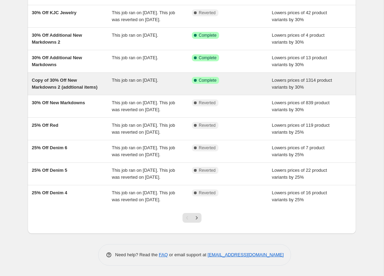
scroll to position [97, 0]
click at [51, 81] on div "Copy of 30% Off New Markdowns 2 (addtional items)" at bounding box center [72, 84] width 80 height 14
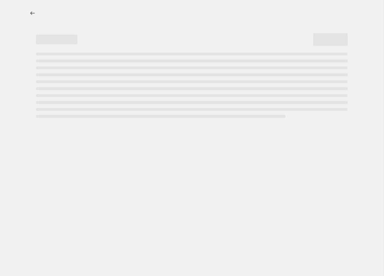
select select "percentage"
select select "collection"
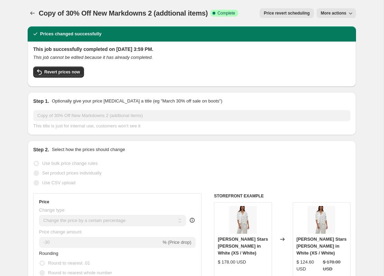
click at [284, 12] on span "Price revert scheduling" at bounding box center [287, 13] width 46 height 6
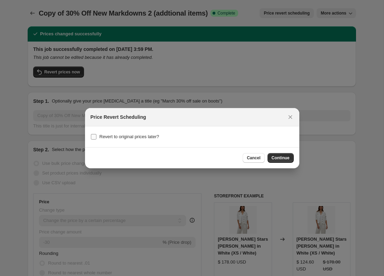
click at [156, 136] on span "Revert to original prices later?" at bounding box center [130, 136] width 60 height 5
click at [97, 136] on input "Revert to original prices later?" at bounding box center [94, 137] width 6 height 6
checkbox input "true"
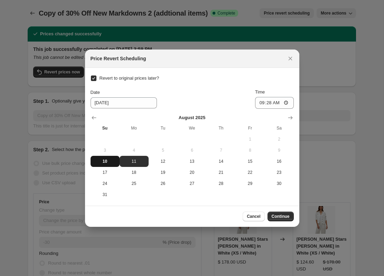
click at [103, 159] on span "10" at bounding box center [105, 161] width 24 height 6
type input "[DATE]"
click at [276, 102] on input "09:28" at bounding box center [274, 103] width 39 height 12
type input "23:59"
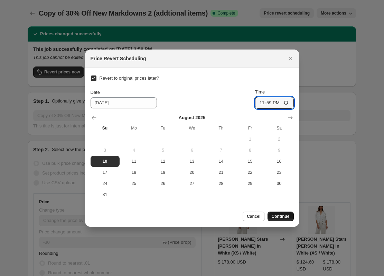
click at [284, 213] on button "Continue" at bounding box center [281, 216] width 26 height 10
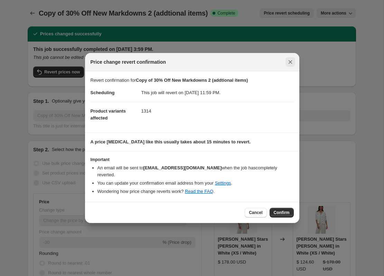
click at [288, 65] on icon "Close" at bounding box center [290, 61] width 7 height 7
checkbox input "false"
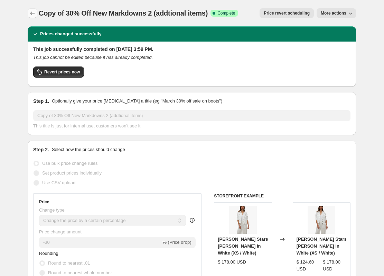
click at [35, 17] on button "Price change jobs" at bounding box center [33, 13] width 10 height 10
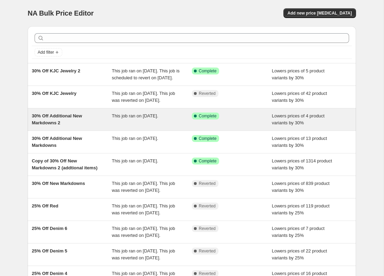
click at [56, 125] on span "30% Off Additional New Markdowns 2" at bounding box center [57, 119] width 50 height 12
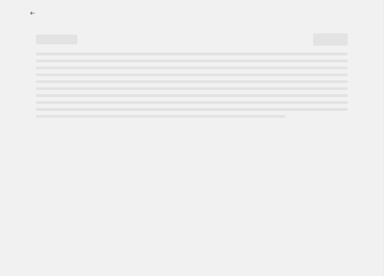
select select "percentage"
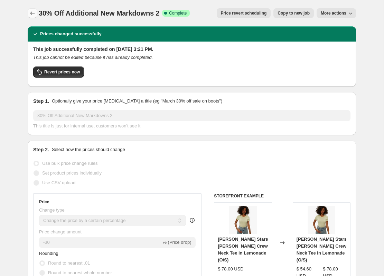
click at [33, 14] on icon "Price change jobs" at bounding box center [32, 13] width 7 height 7
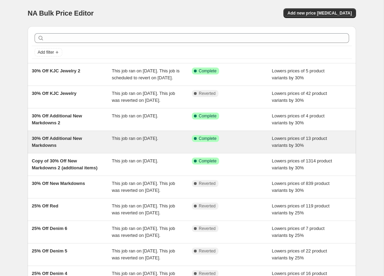
click at [53, 147] on div "30% Off Additional New Markdowns This job ran on [DATE]. Success Complete Compl…" at bounding box center [192, 142] width 329 height 22
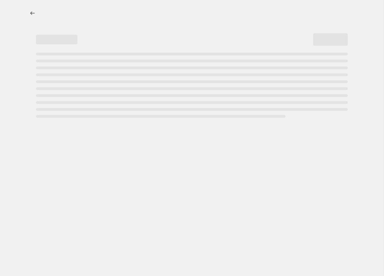
select select "percentage"
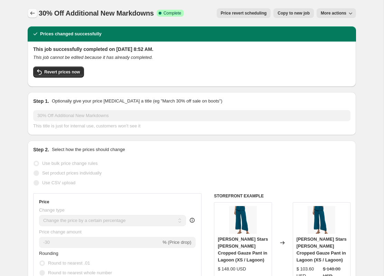
click at [35, 14] on icon "Price change jobs" at bounding box center [32, 13] width 7 height 7
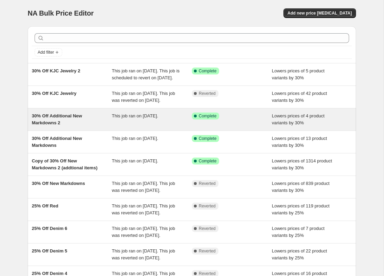
click at [65, 126] on div "30% Off Additional New Markdowns 2" at bounding box center [72, 119] width 80 height 14
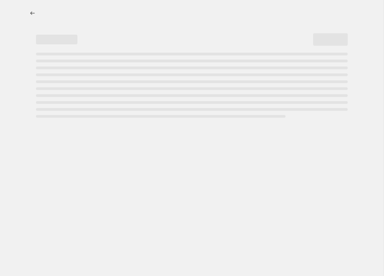
select select "percentage"
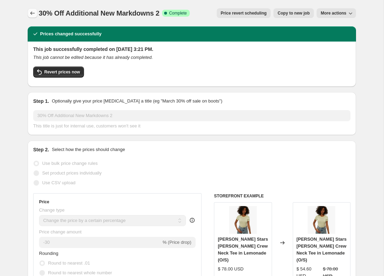
click at [31, 15] on icon "Price change jobs" at bounding box center [32, 13] width 7 height 7
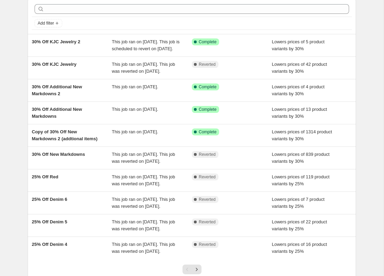
scroll to position [40, 0]
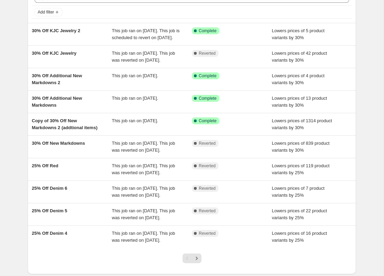
click at [14, 94] on div "NA Bulk Price Editor. This page is ready NA Bulk Price Editor Add new price [ME…" at bounding box center [192, 138] width 384 height 356
